Goal: Navigation & Orientation: Find specific page/section

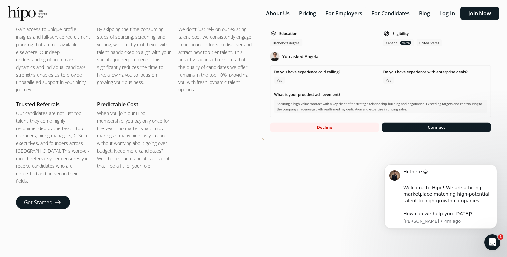
scroll to position [1039, 0]
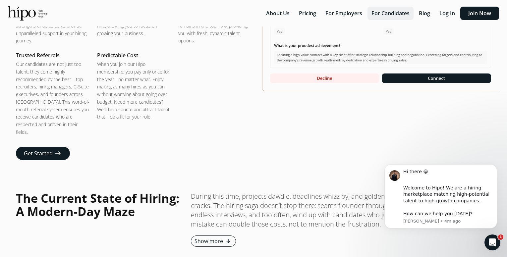
click at [410, 13] on button "For Candidates" at bounding box center [390, 13] width 46 height 13
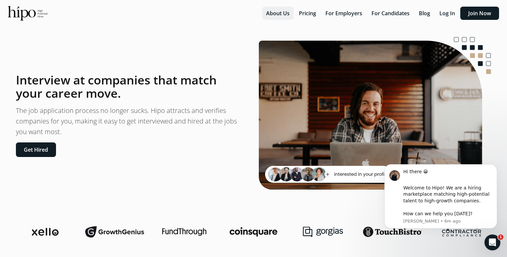
click at [274, 16] on button "About Us" at bounding box center [277, 13] width 31 height 13
